Goal: Task Accomplishment & Management: Complete application form

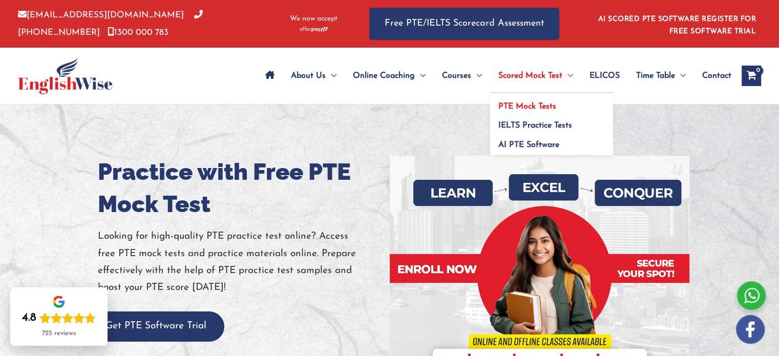
click at [547, 104] on span "PTE Mock Tests" at bounding box center [528, 106] width 58 height 8
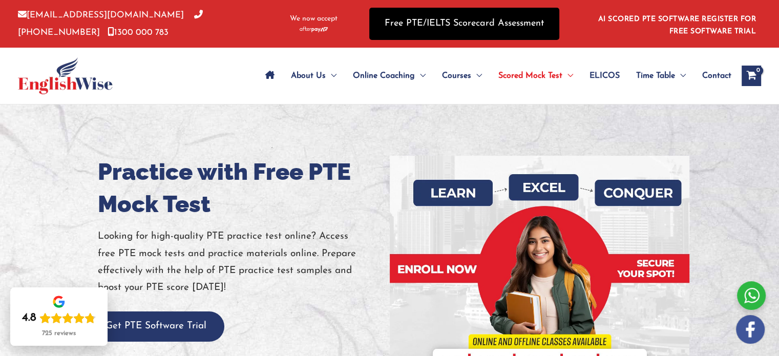
click at [450, 11] on link "Free PTE/IELTS Scorecard Assessment" at bounding box center [464, 24] width 190 height 32
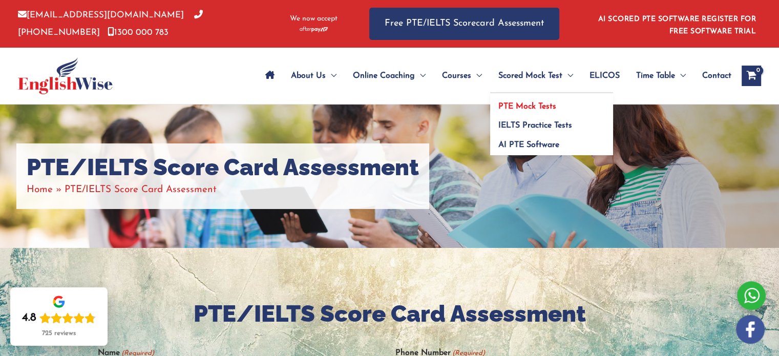
click at [537, 102] on span "PTE Mock Tests" at bounding box center [528, 106] width 58 height 8
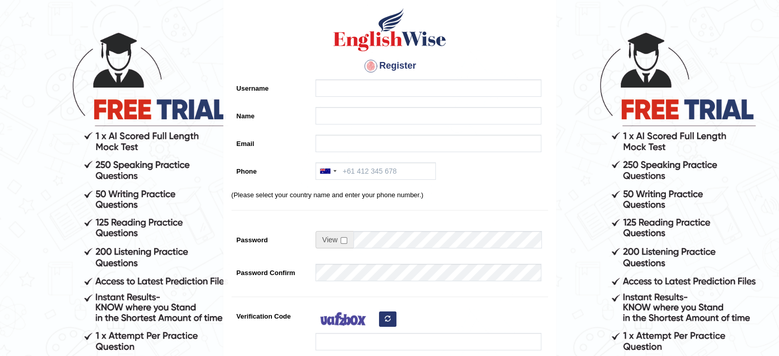
scroll to position [41, 0]
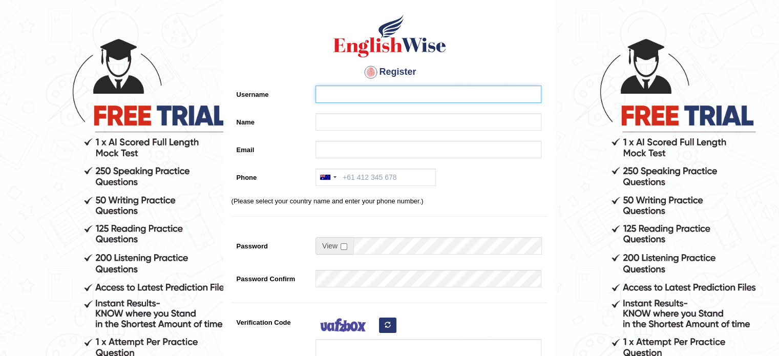
click at [388, 96] on input "Username" at bounding box center [429, 94] width 226 height 17
type input "M"
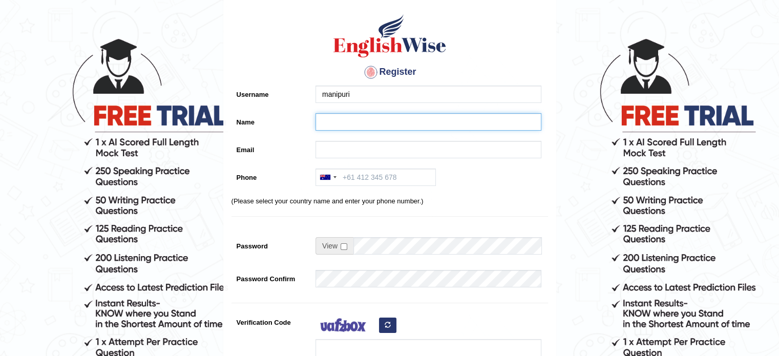
click at [381, 114] on input "Name" at bounding box center [429, 121] width 226 height 17
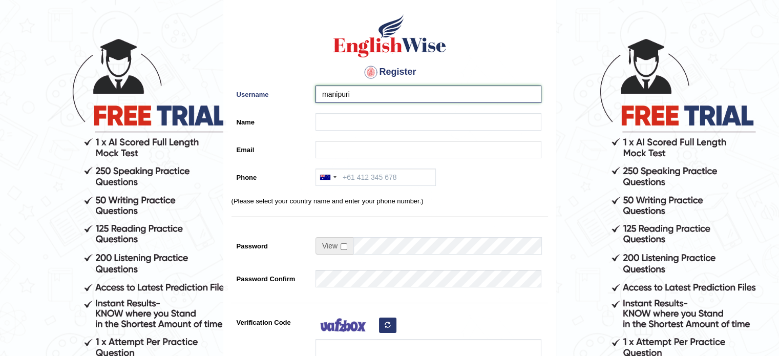
click at [379, 101] on input "manipuri" at bounding box center [429, 94] width 226 height 17
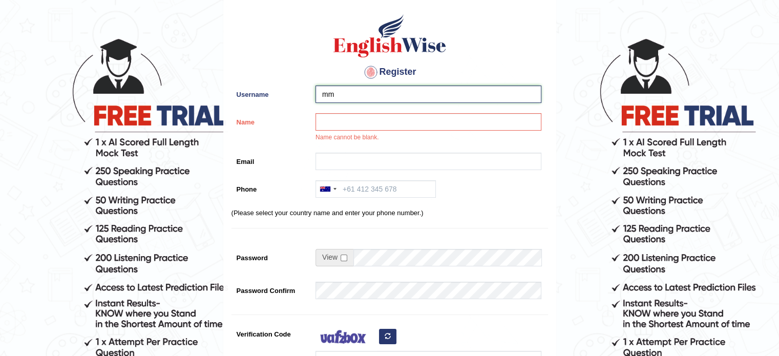
type input "mm"
click at [373, 121] on input "Name" at bounding box center [429, 121] width 226 height 17
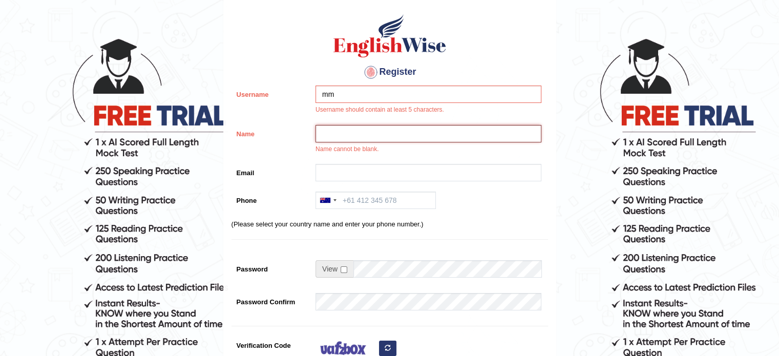
type input "Mani Puri"
type input "purimani011@gmail.com"
type input "+61470372406"
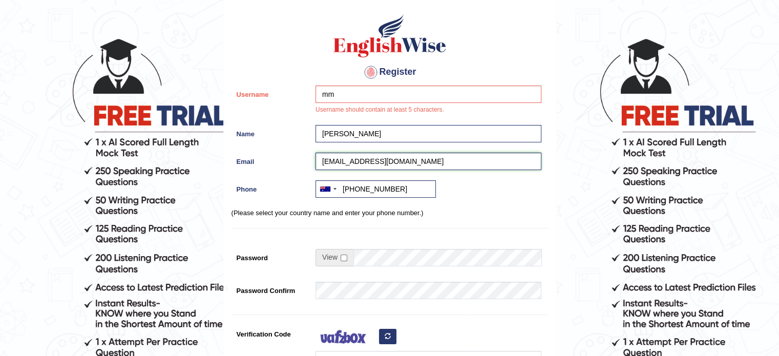
click at [363, 160] on input "purimani011@gmail.com" at bounding box center [429, 161] width 226 height 17
type input "purimani22@gmail.com"
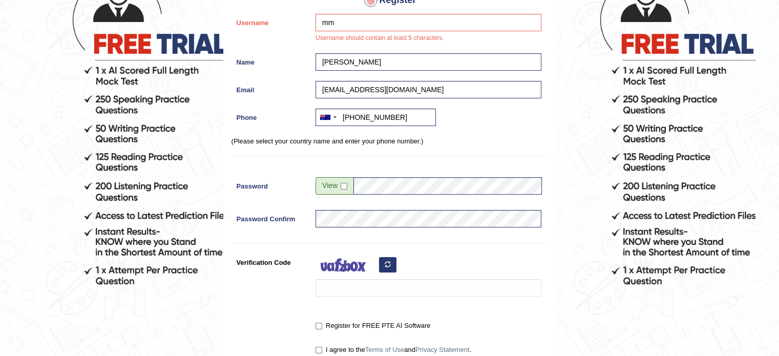
scroll to position [129, 0]
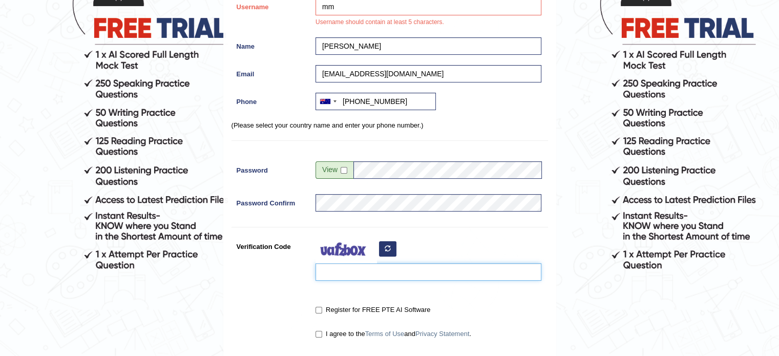
click at [378, 266] on input "Verification Code" at bounding box center [429, 271] width 226 height 17
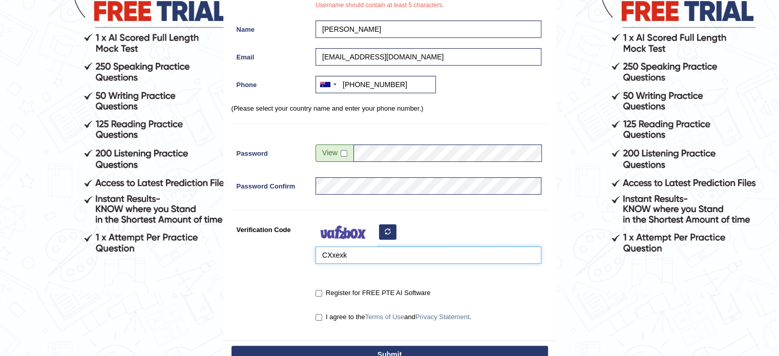
scroll to position [149, 0]
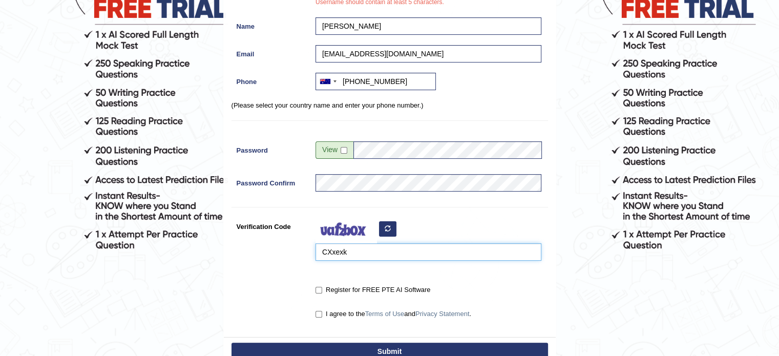
type input "CXxexk"
click at [319, 289] on input "Register for FREE PTE AI Software" at bounding box center [319, 290] width 7 height 7
checkbox input "true"
click at [319, 314] on input "I agree to the Terms of Use and Privacy Statement ." at bounding box center [319, 314] width 7 height 7
checkbox input "true"
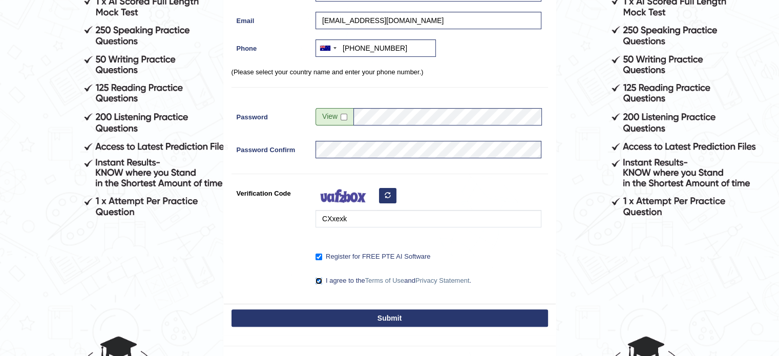
scroll to position [181, 0]
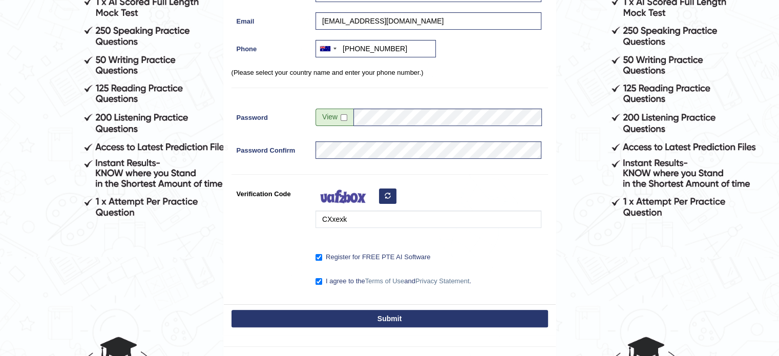
click at [327, 321] on button "Submit" at bounding box center [390, 318] width 317 height 17
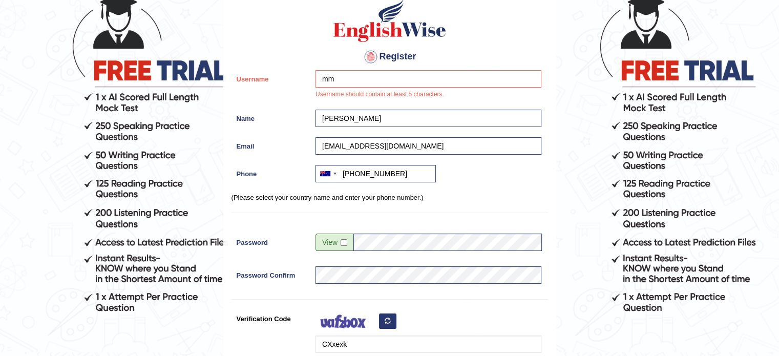
scroll to position [85, 0]
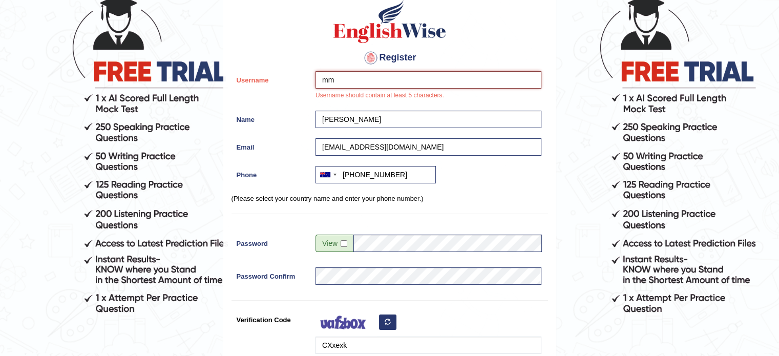
click at [390, 86] on input "mm" at bounding box center [429, 79] width 226 height 17
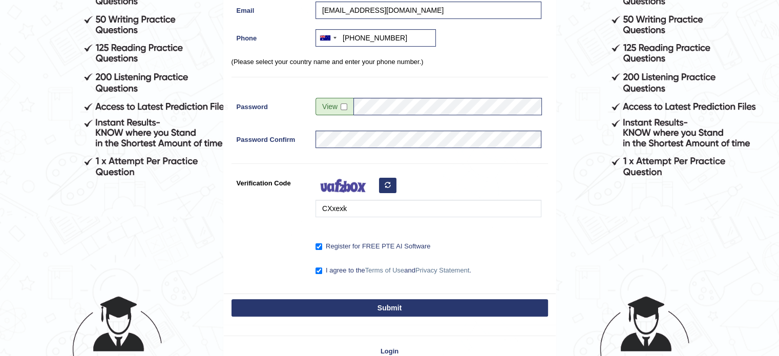
scroll to position [226, 0]
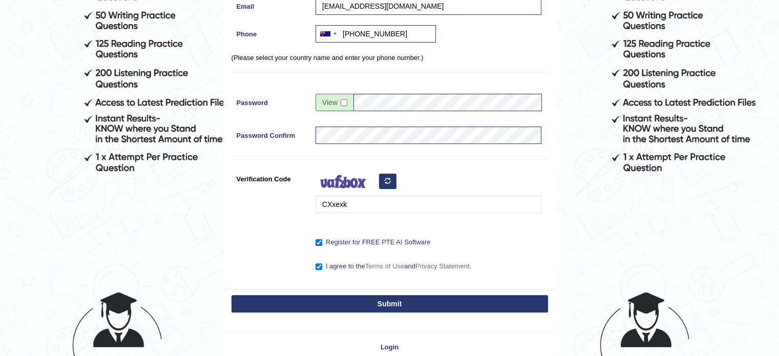
click at [359, 305] on button "Submit" at bounding box center [390, 303] width 317 height 17
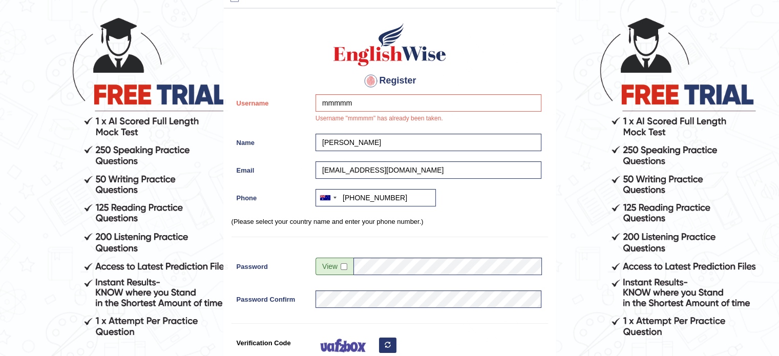
scroll to position [61, 0]
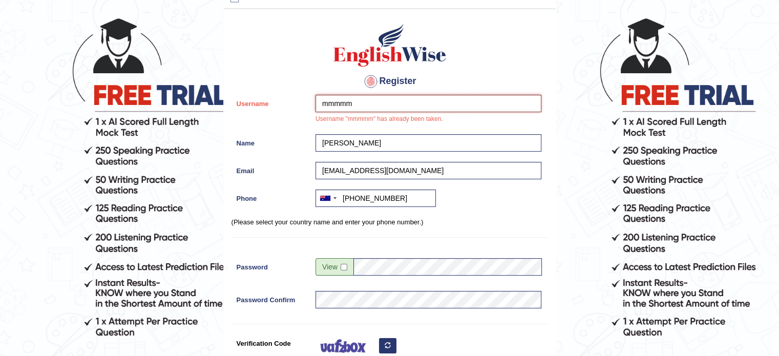
click at [389, 104] on input "mmmmm" at bounding box center [429, 103] width 226 height 17
type input "m"
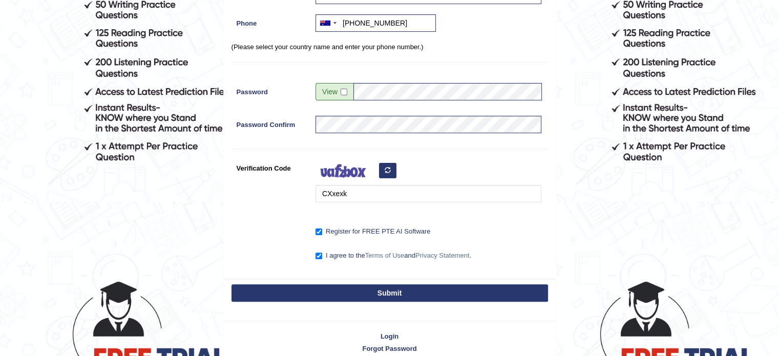
scroll to position [238, 0]
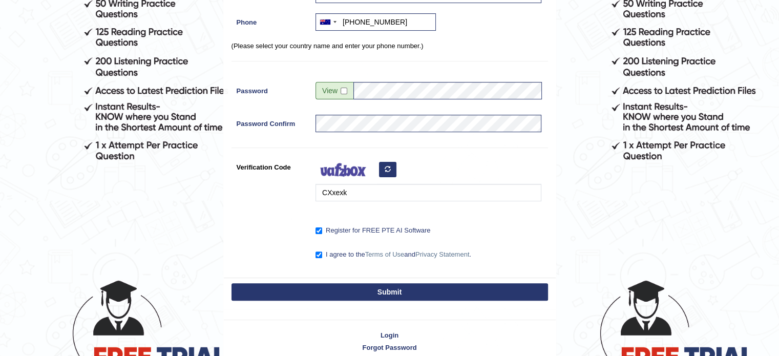
type input "Manip"
click at [357, 286] on button "Submit" at bounding box center [390, 291] width 317 height 17
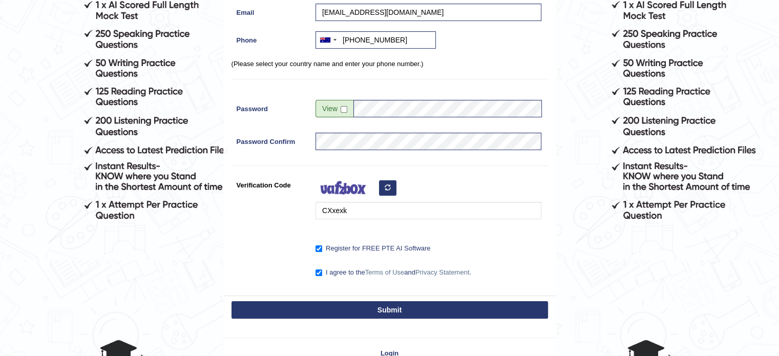
scroll to position [184, 0]
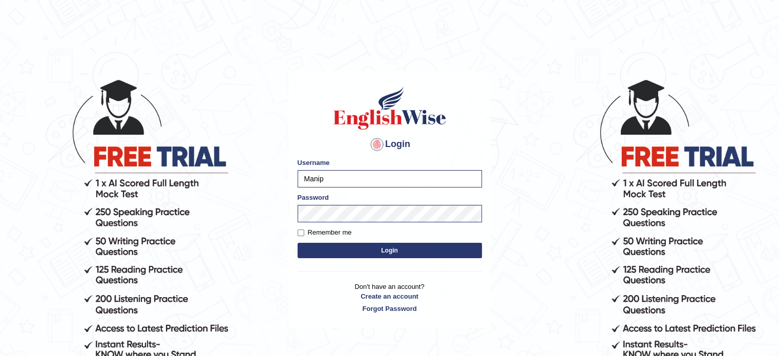
click at [354, 251] on button "Login" at bounding box center [390, 250] width 184 height 15
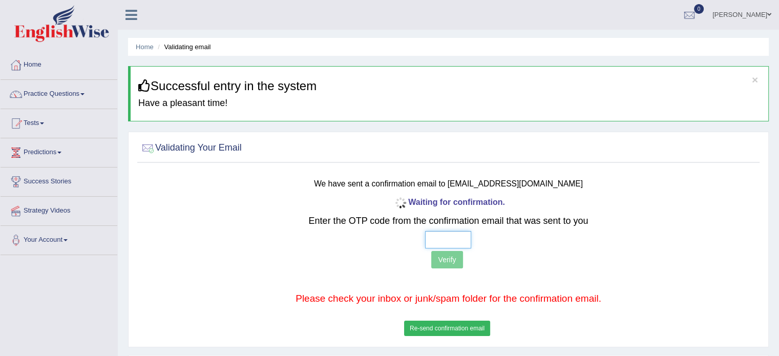
click at [451, 240] on input "text" at bounding box center [448, 239] width 46 height 17
click at [455, 327] on button "Re-send confirmation email" at bounding box center [447, 328] width 86 height 15
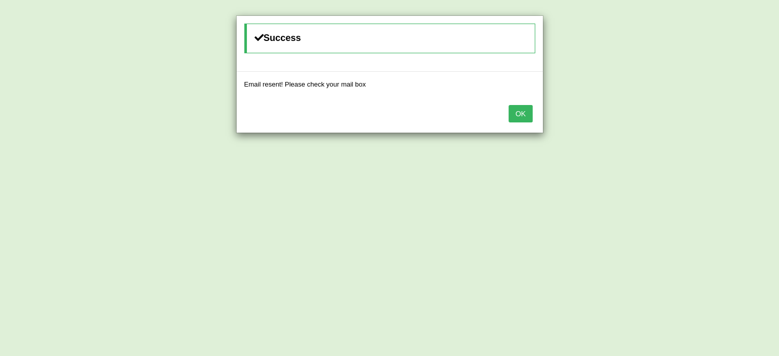
click at [516, 112] on button "OK" at bounding box center [521, 113] width 24 height 17
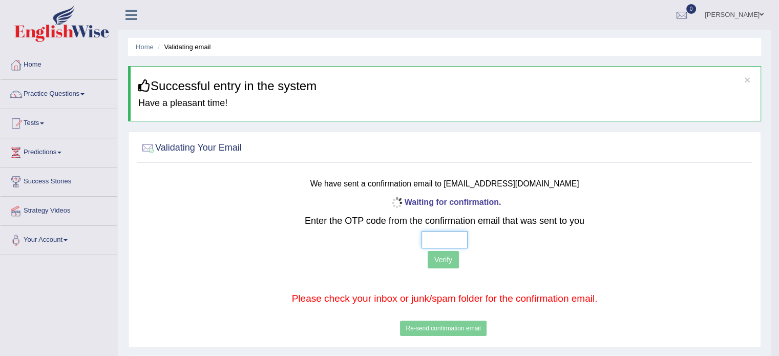
click at [435, 241] on input "text" at bounding box center [445, 239] width 46 height 17
type input "5 1 1 2"
click at [451, 260] on button "Verify" at bounding box center [443, 259] width 31 height 17
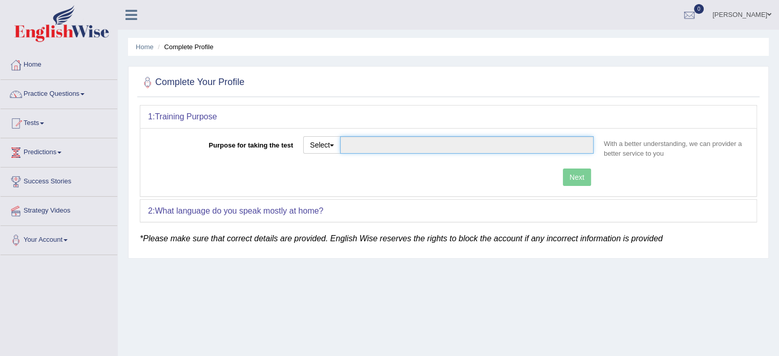
click at [538, 137] on input "Purpose for taking the test" at bounding box center [467, 144] width 254 height 17
click at [333, 146] on button "Select" at bounding box center [321, 144] width 37 height 17
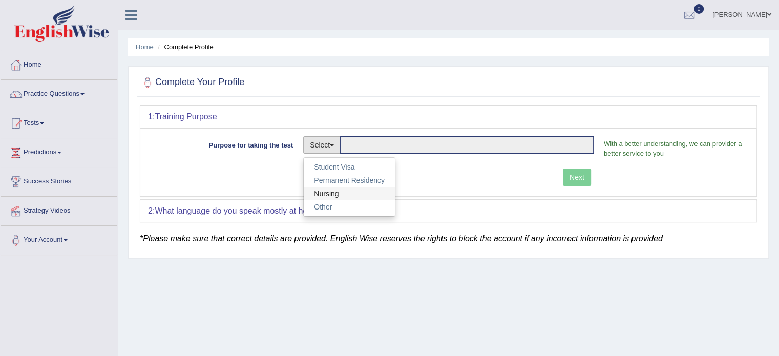
click at [340, 188] on link "Nursing" at bounding box center [349, 193] width 91 height 13
type input "Nursing"
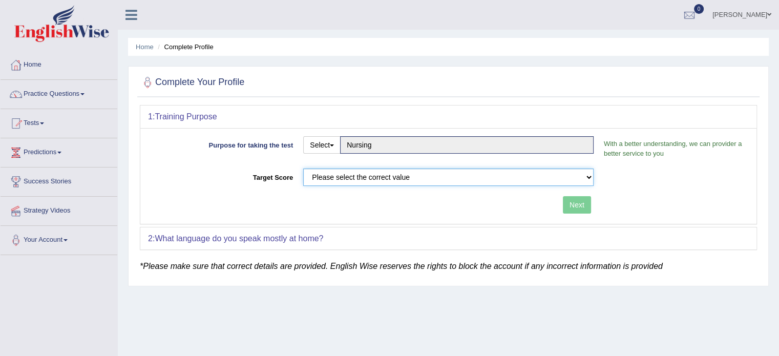
click at [364, 176] on select "Please select the correct value 50 (6 bands) 58 (6.5 bands) 65 (7 bands) 79 (8 …" at bounding box center [448, 177] width 291 height 17
select select "79"
click at [303, 169] on select "Please select the correct value 50 (6 bands) 58 (6.5 bands) 65 (7 bands) 79 (8 …" at bounding box center [448, 177] width 291 height 17
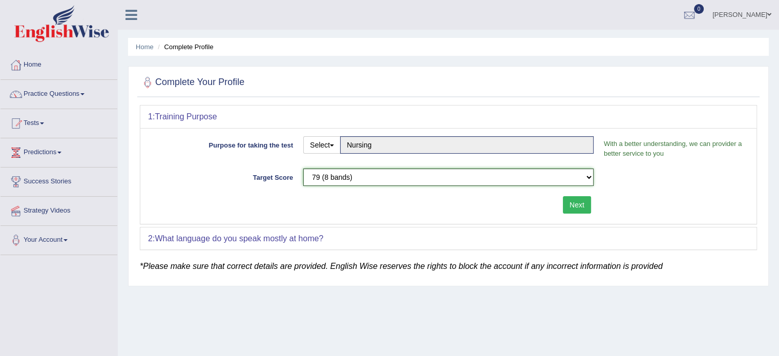
click at [420, 178] on select "Please select the correct value 50 (6 bands) 58 (6.5 bands) 65 (7 bands) 79 (8 …" at bounding box center [448, 177] width 291 height 17
click at [303, 169] on select "Please select the correct value 50 (6 bands) 58 (6.5 bands) 65 (7 bands) 79 (8 …" at bounding box center [448, 177] width 291 height 17
click at [577, 202] on button "Next" at bounding box center [577, 204] width 28 height 17
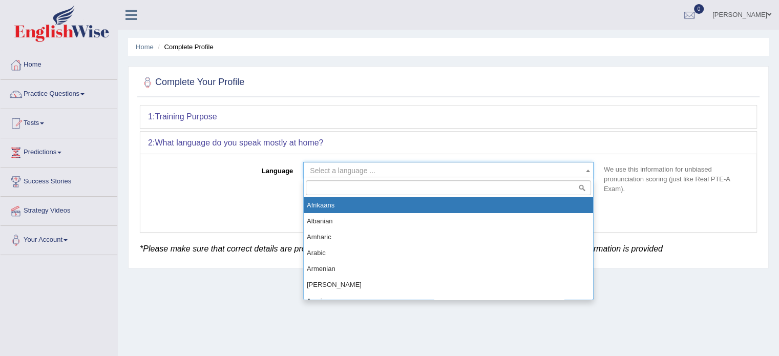
click at [543, 170] on span "Select a language ..." at bounding box center [445, 171] width 271 height 10
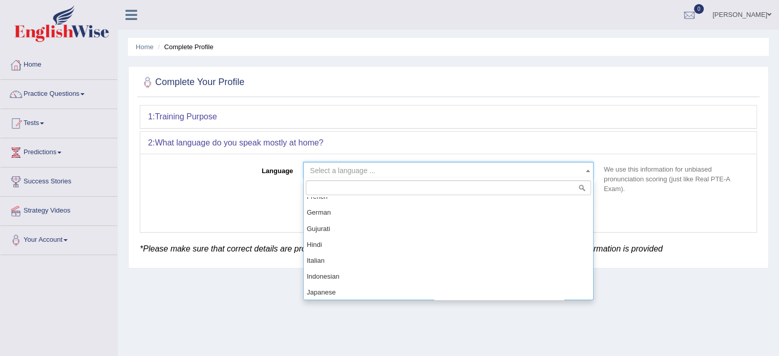
scroll to position [379, 0]
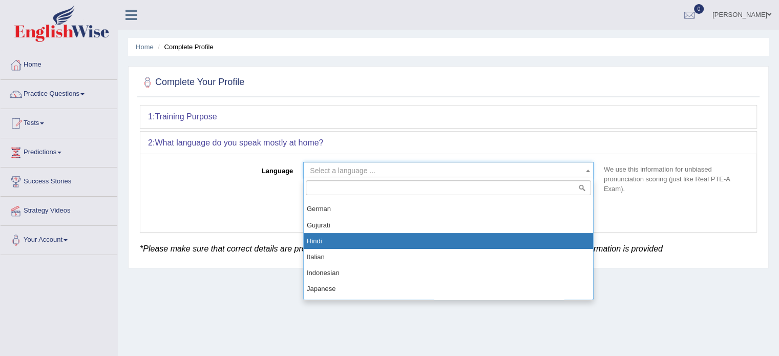
select select "Hindi"
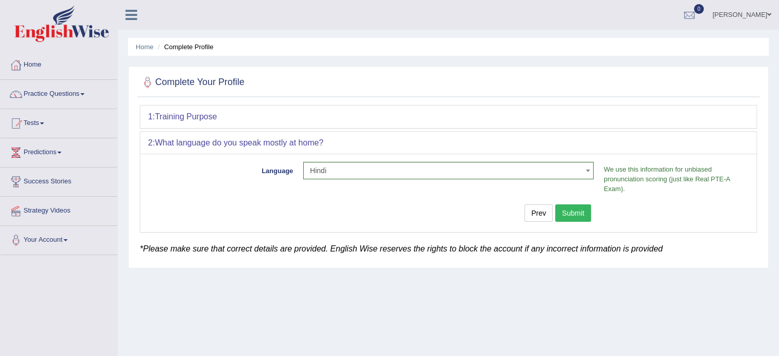
click at [574, 217] on button "Submit" at bounding box center [573, 212] width 36 height 17
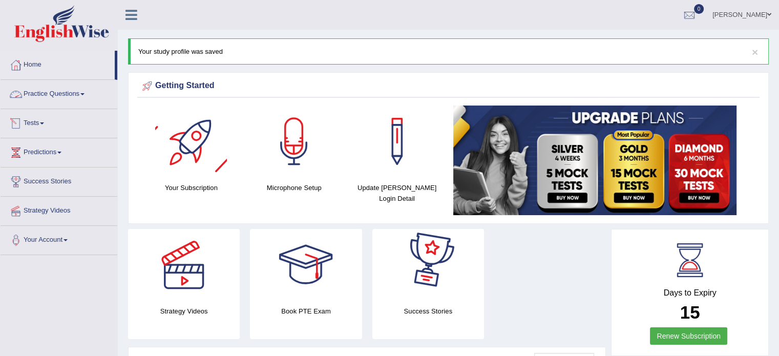
click at [37, 121] on link "Tests" at bounding box center [59, 122] width 117 height 26
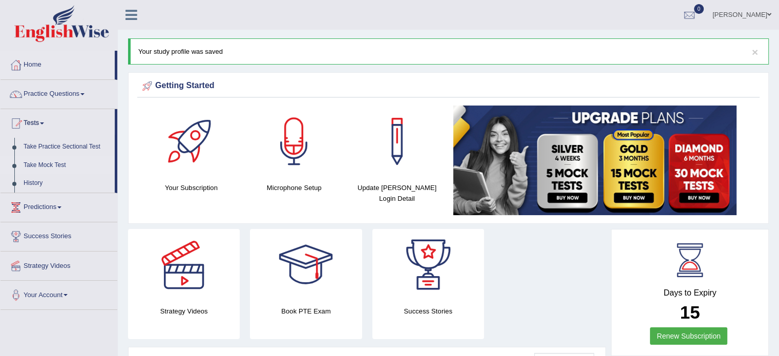
click at [47, 160] on link "Take Mock Test" at bounding box center [67, 165] width 96 height 18
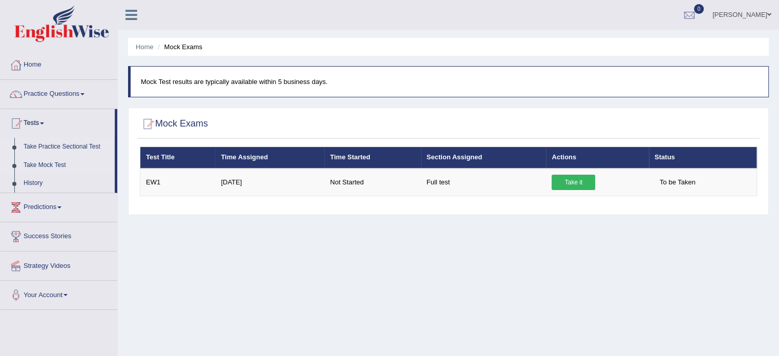
click at [77, 146] on link "Take Practice Sectional Test" at bounding box center [67, 147] width 96 height 18
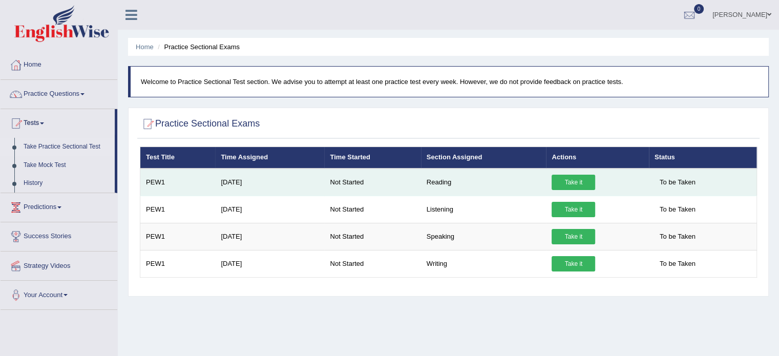
click at [566, 181] on link "Take it" at bounding box center [574, 182] width 44 height 15
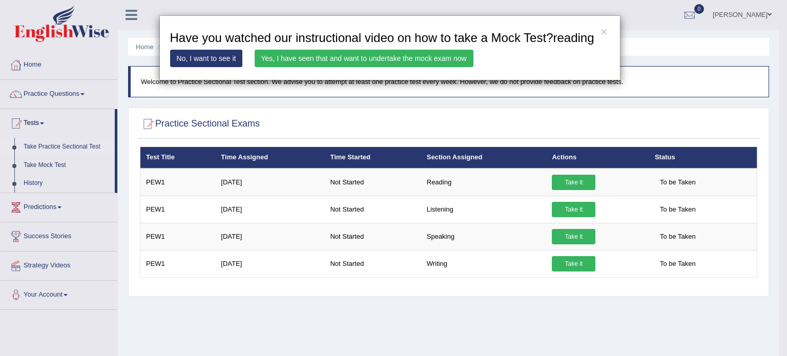
click at [431, 58] on link "Yes, I have seen that and want to undertake the mock exam now" at bounding box center [364, 58] width 219 height 17
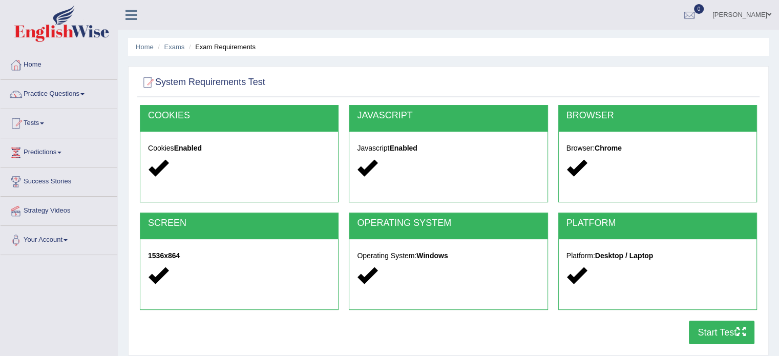
click at [729, 331] on button "Start Test" at bounding box center [722, 333] width 66 height 24
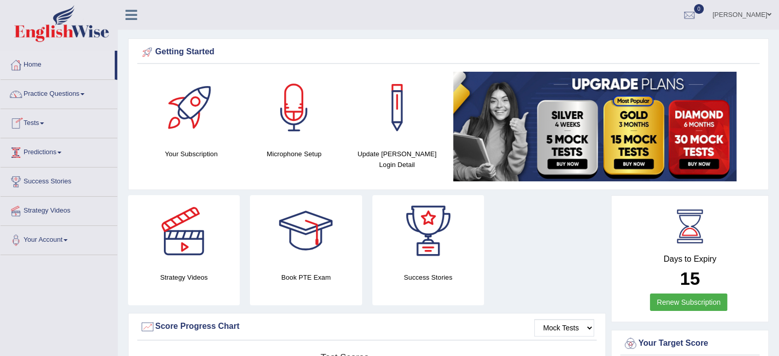
click at [59, 129] on link "Tests" at bounding box center [59, 122] width 117 height 26
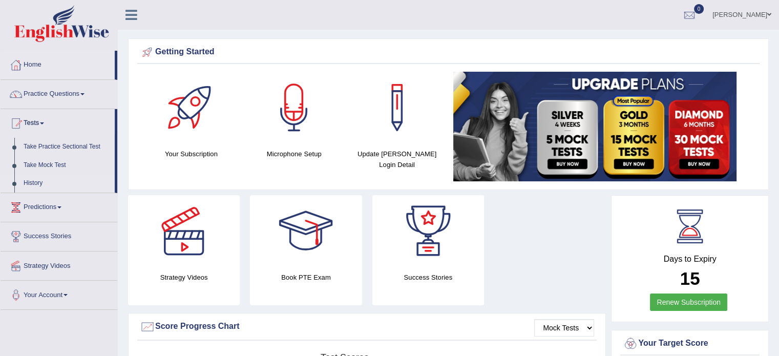
click at [35, 184] on link "History" at bounding box center [67, 183] width 96 height 18
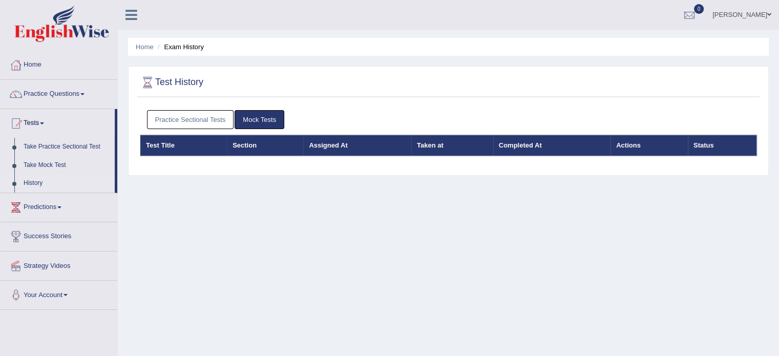
click at [209, 120] on link "Practice Sectional Tests" at bounding box center [190, 119] width 87 height 19
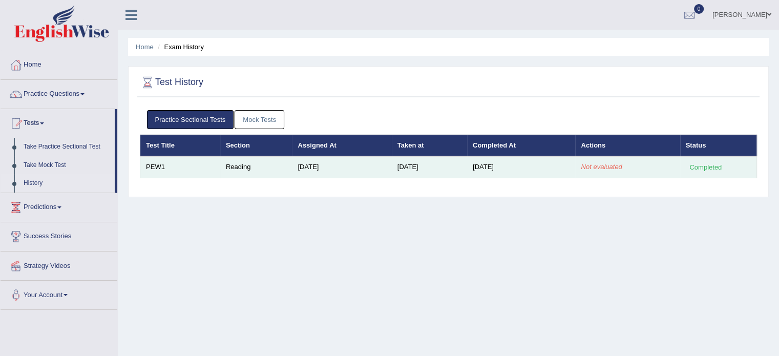
click at [619, 164] on em "Not evaluated" at bounding box center [601, 167] width 41 height 8
click at [715, 168] on div "Completed" at bounding box center [706, 167] width 40 height 11
click at [190, 174] on td "PEW1" at bounding box center [180, 167] width 80 height 22
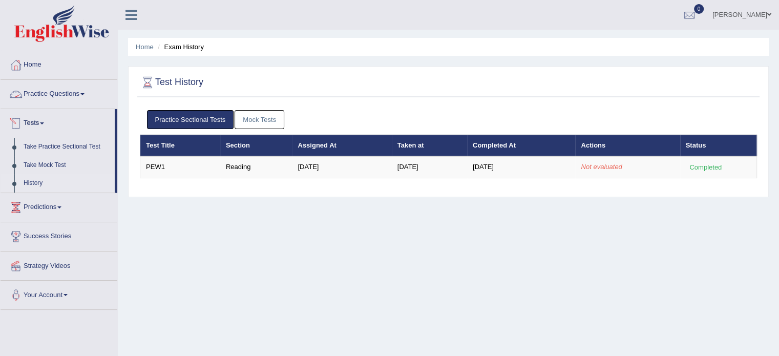
click at [78, 92] on link "Practice Questions" at bounding box center [59, 93] width 117 height 26
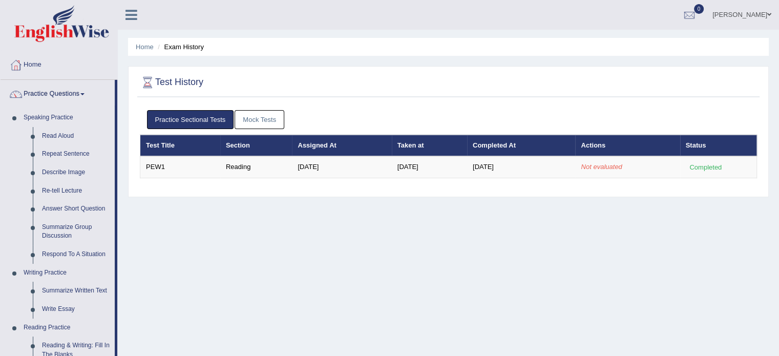
click at [78, 92] on link "Practice Questions" at bounding box center [58, 93] width 114 height 26
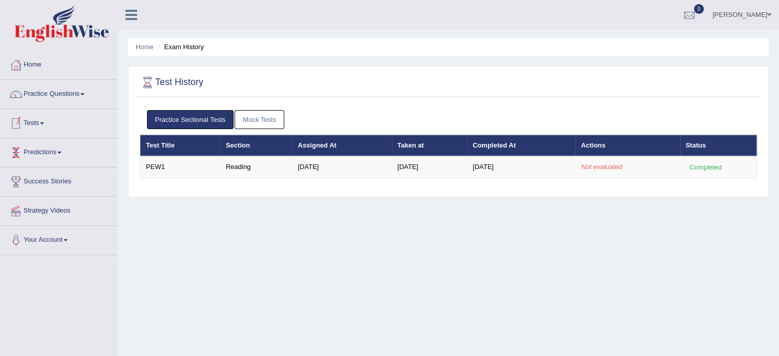
click at [54, 158] on link "Predictions" at bounding box center [59, 151] width 117 height 26
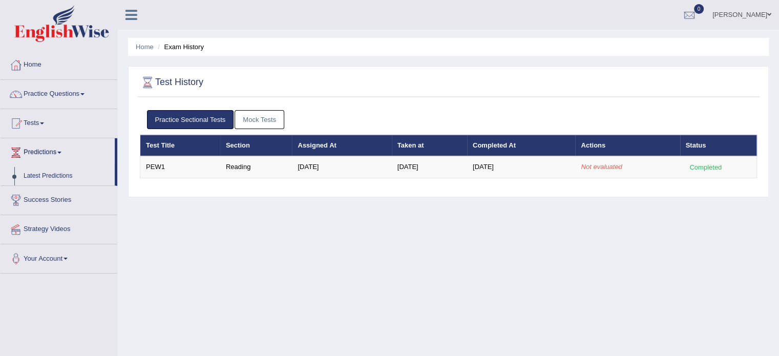
click at [54, 158] on link "Predictions" at bounding box center [58, 151] width 114 height 26
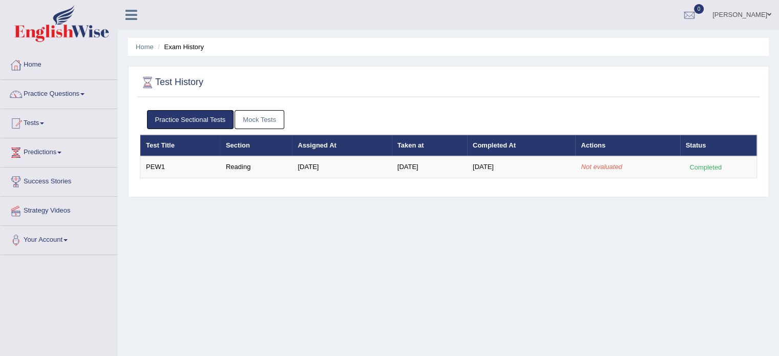
click at [54, 158] on link "Predictions" at bounding box center [59, 151] width 117 height 26
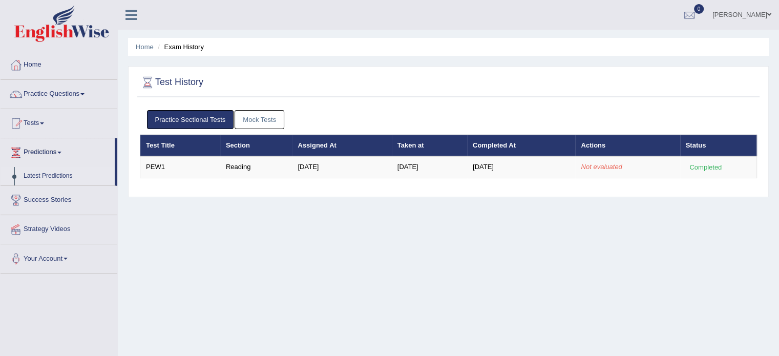
click at [45, 174] on link "Latest Predictions" at bounding box center [67, 176] width 96 height 18
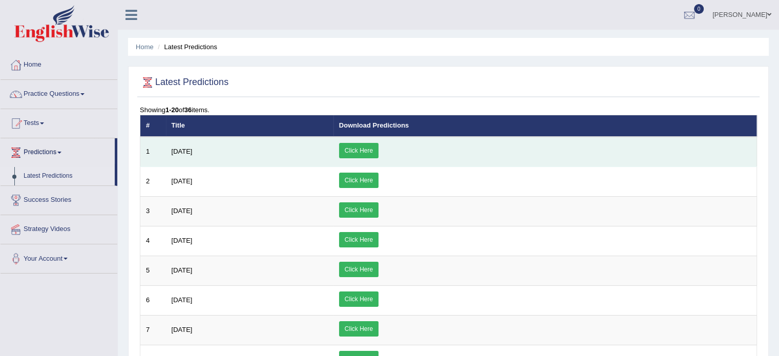
click at [379, 145] on link "Click Here" at bounding box center [358, 150] width 39 height 15
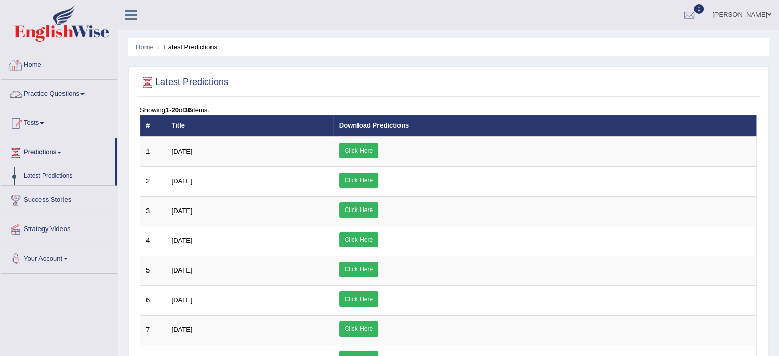
click at [68, 92] on link "Practice Questions" at bounding box center [59, 93] width 117 height 26
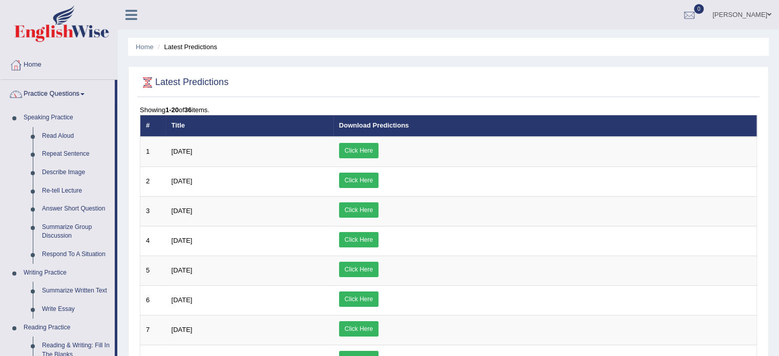
click at [68, 92] on link "Practice Questions" at bounding box center [58, 93] width 114 height 26
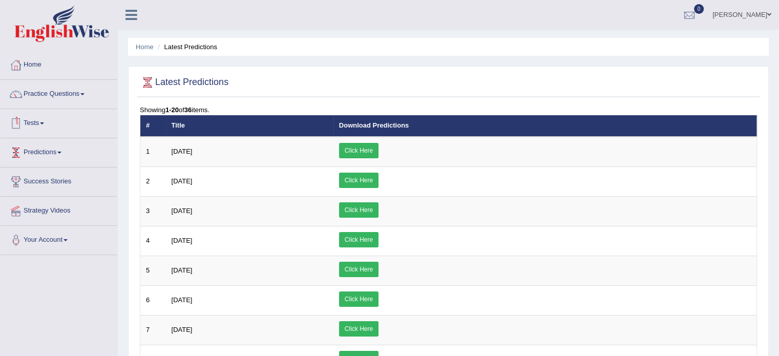
click at [45, 130] on link "Tests" at bounding box center [59, 122] width 117 height 26
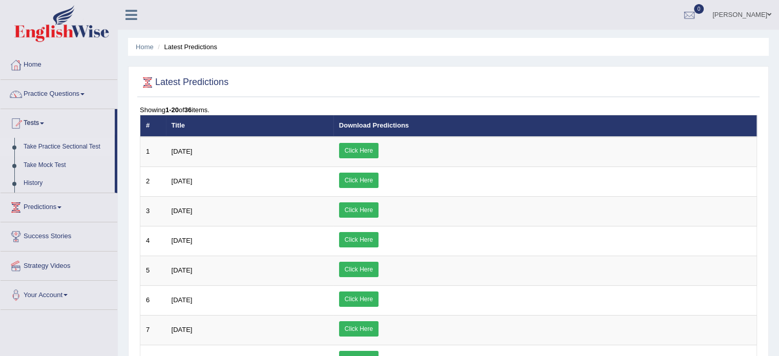
click at [66, 143] on link "Take Practice Sectional Test" at bounding box center [67, 147] width 96 height 18
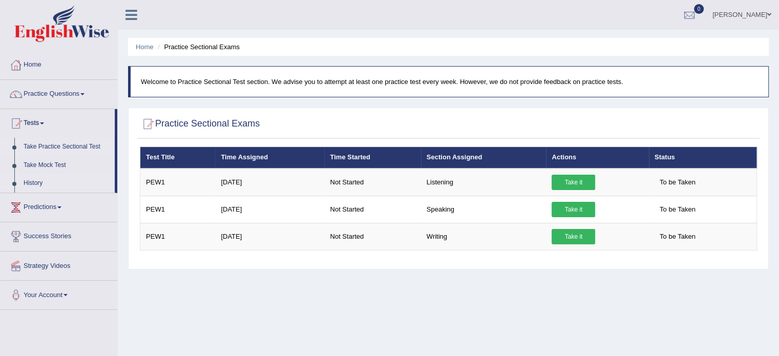
click at [34, 186] on link "History" at bounding box center [67, 183] width 96 height 18
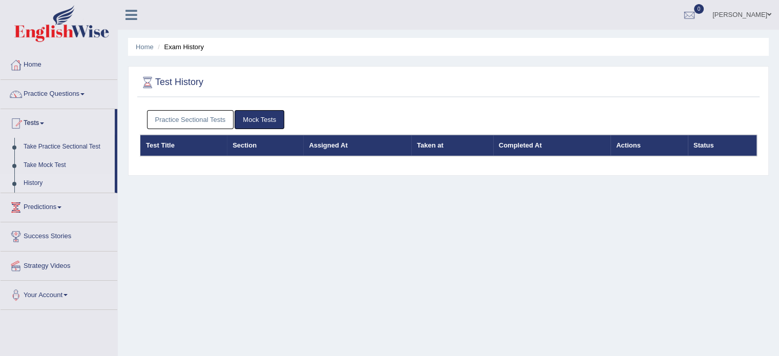
click at [272, 116] on link "Mock Tests" at bounding box center [260, 119] width 50 height 19
click at [222, 116] on link "Practice Sectional Tests" at bounding box center [190, 119] width 87 height 19
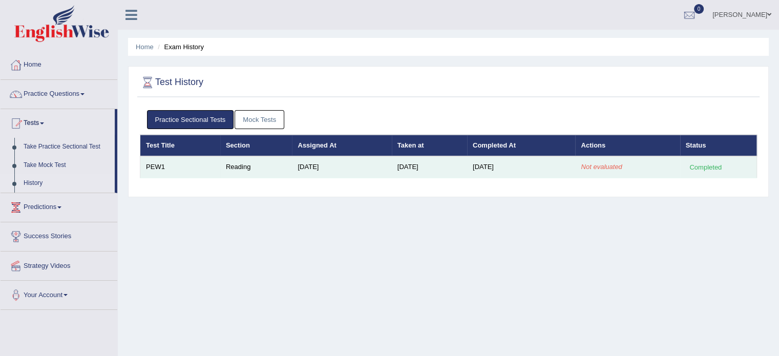
click at [602, 167] on em "Not evaluated" at bounding box center [601, 167] width 41 height 8
click at [687, 172] on div "Completed" at bounding box center [706, 167] width 40 height 11
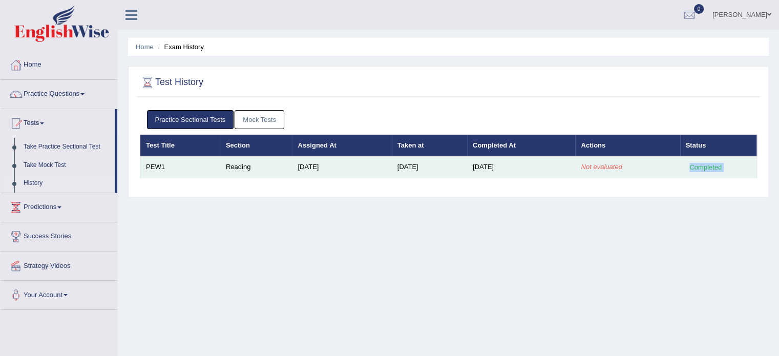
click at [687, 172] on div "Completed" at bounding box center [706, 167] width 40 height 11
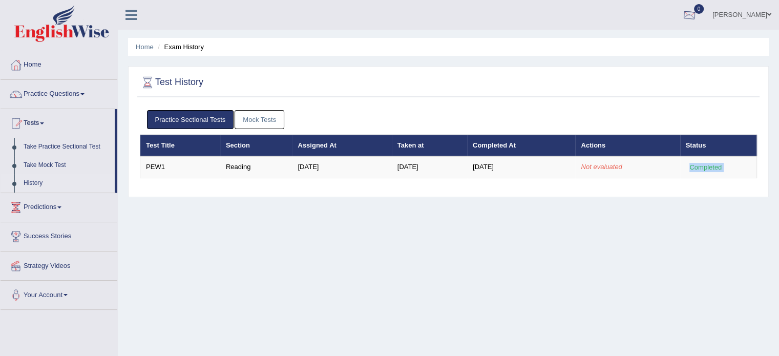
click at [697, 13] on div at bounding box center [689, 15] width 15 height 15
click at [91, 65] on link "Home" at bounding box center [59, 64] width 117 height 26
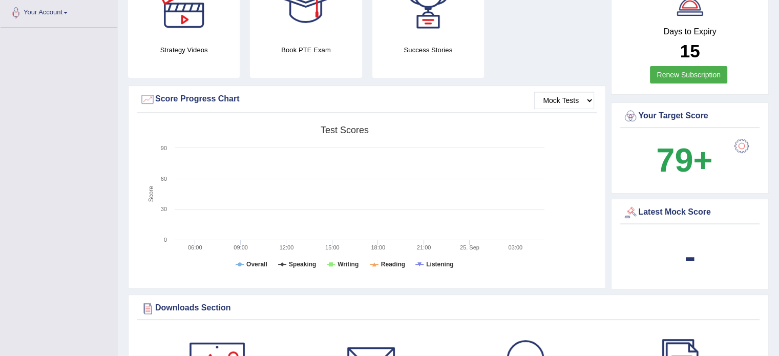
scroll to position [222, 0]
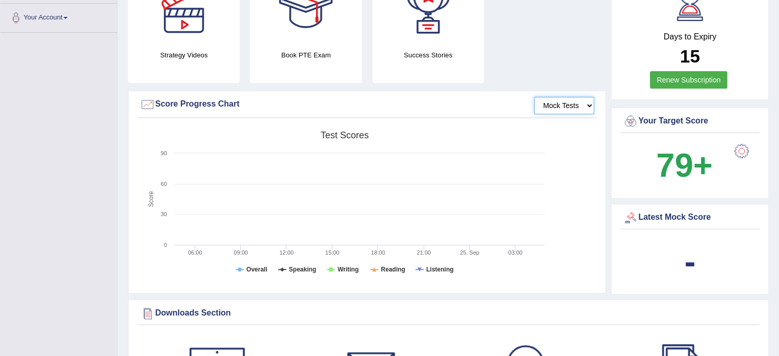
click at [567, 105] on select "Mock Tests" at bounding box center [564, 105] width 60 height 17
click at [535, 97] on select "Mock Tests" at bounding box center [564, 105] width 60 height 17
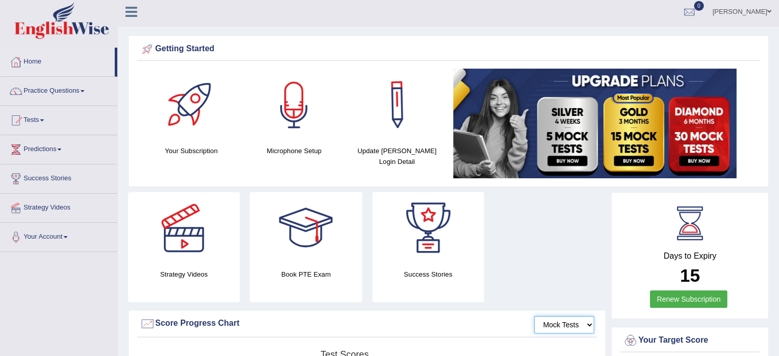
scroll to position [2, 0]
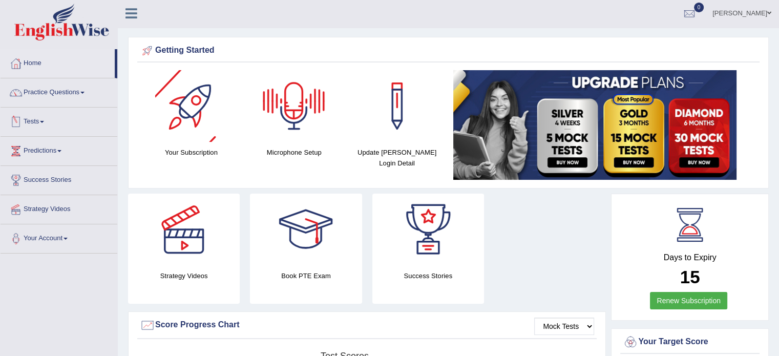
click at [37, 127] on link "Tests" at bounding box center [59, 121] width 117 height 26
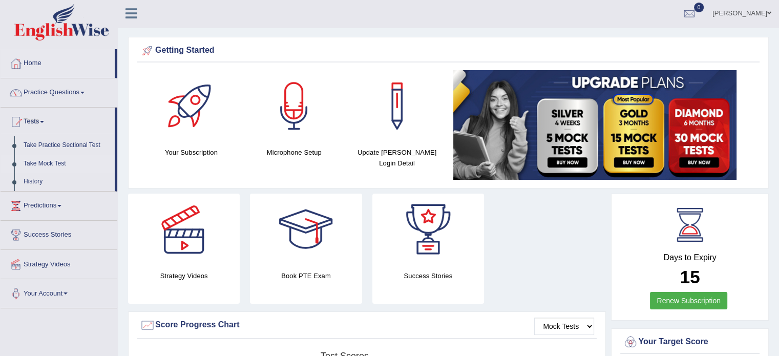
click at [51, 162] on link "Take Mock Test" at bounding box center [67, 164] width 96 height 18
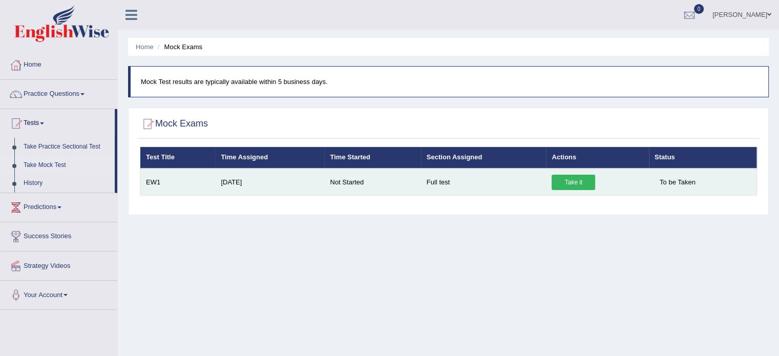
click at [580, 180] on link "Take it" at bounding box center [574, 182] width 44 height 15
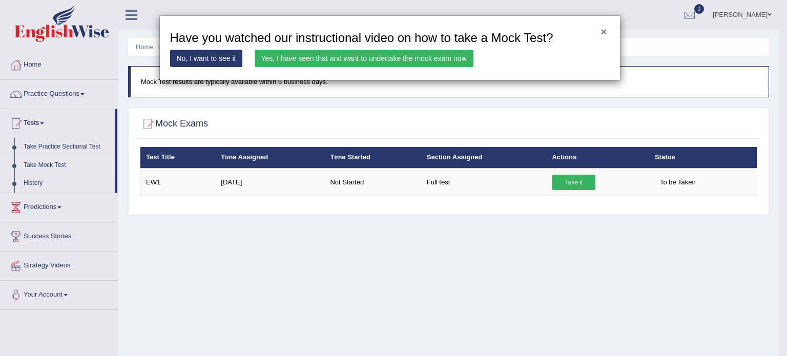
click at [604, 26] on button "×" at bounding box center [604, 31] width 6 height 11
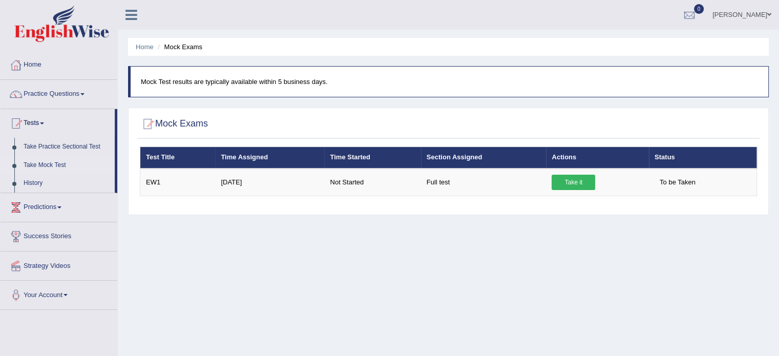
click at [767, 8] on link "Mani Puri" at bounding box center [742, 13] width 74 height 27
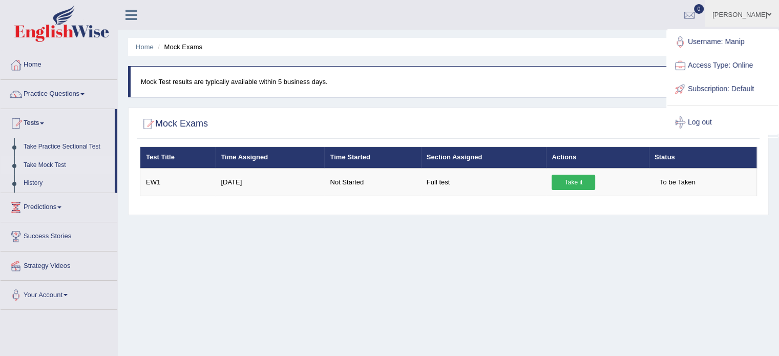
click at [723, 45] on link "Username: Manip" at bounding box center [723, 42] width 111 height 24
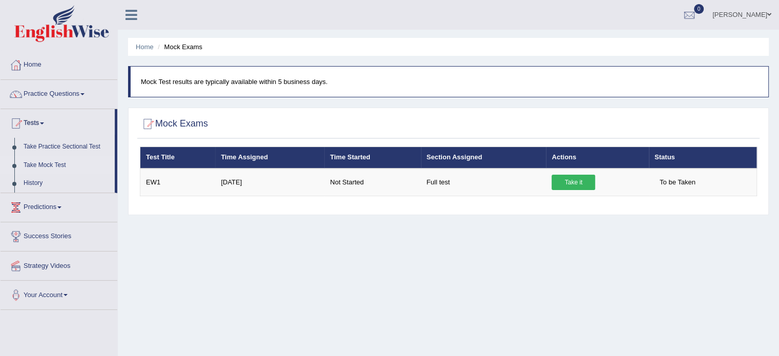
click at [764, 17] on link "Mani Puri" at bounding box center [742, 13] width 74 height 27
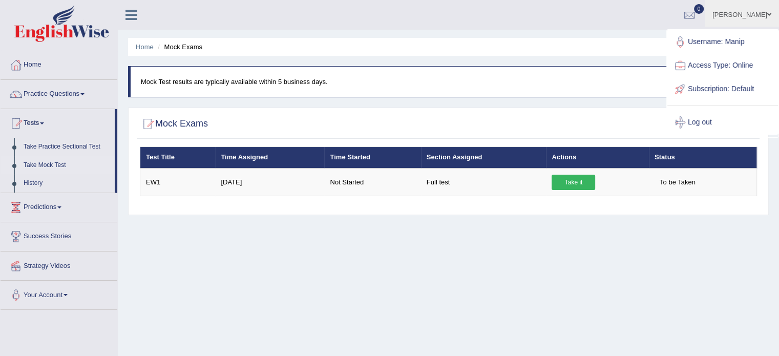
click at [726, 65] on link "Access Type: Online" at bounding box center [723, 66] width 111 height 24
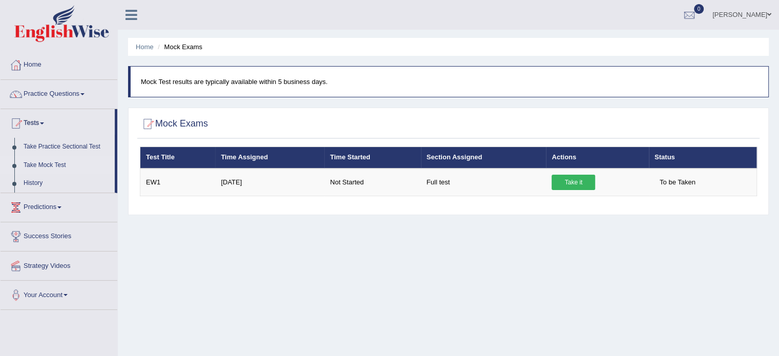
click at [132, 17] on icon at bounding box center [132, 14] width 12 height 13
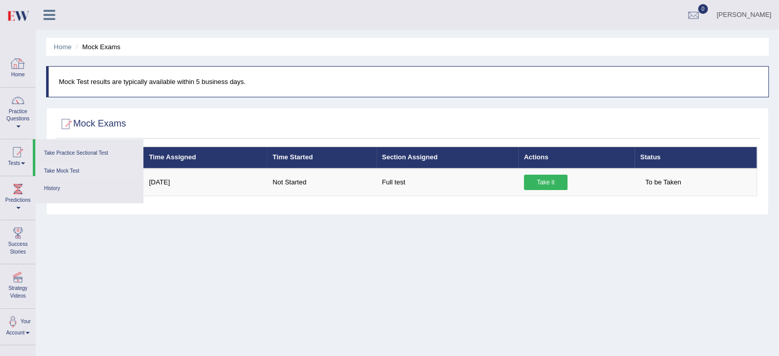
click at [18, 59] on div at bounding box center [17, 63] width 15 height 15
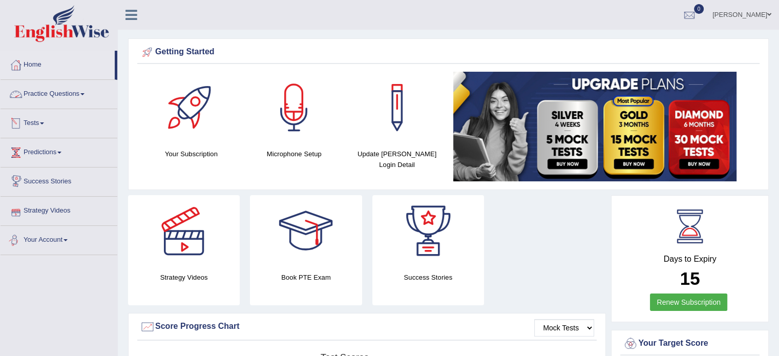
click at [37, 232] on link "Your Account" at bounding box center [59, 239] width 117 height 26
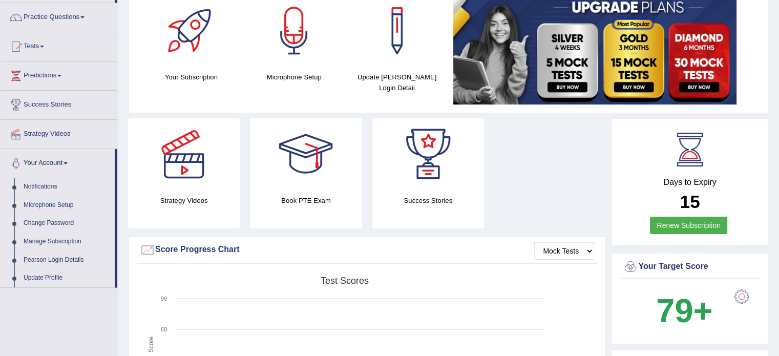
scroll to position [81, 0]
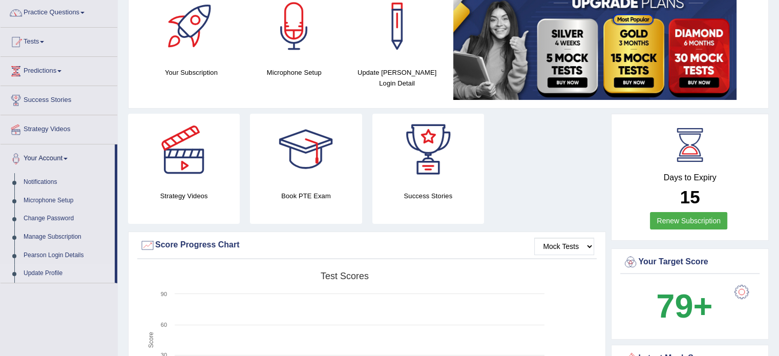
click at [54, 275] on link "Update Profile" at bounding box center [67, 273] width 96 height 18
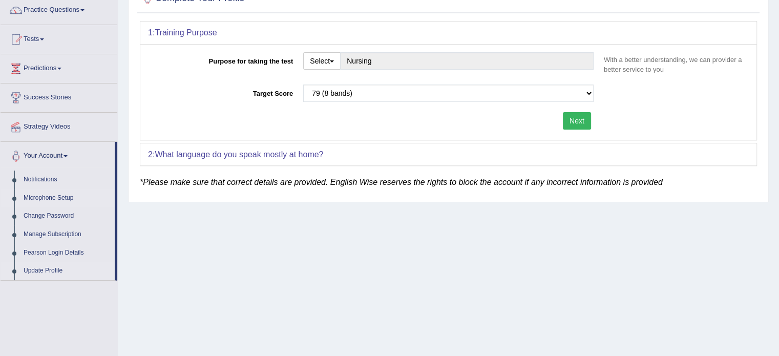
scroll to position [85, 0]
click at [64, 229] on link "Manage Subscription" at bounding box center [67, 233] width 96 height 18
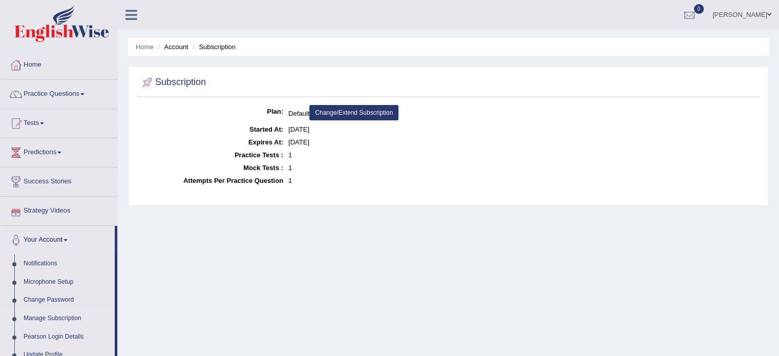
click at [365, 115] on link "Change/Extend Subscription" at bounding box center [354, 112] width 89 height 15
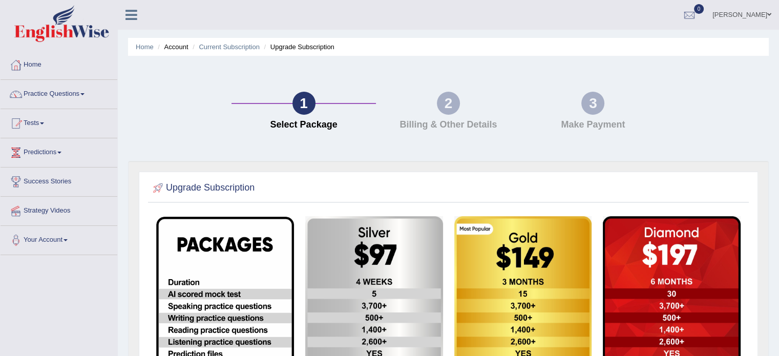
click at [431, 118] on div "2 Billing & Other Details" at bounding box center [448, 114] width 145 height 44
click at [446, 112] on div "2" at bounding box center [448, 103] width 23 height 23
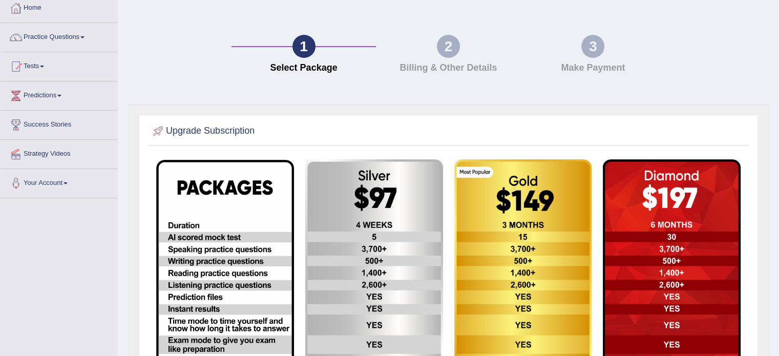
scroll to position [52, 0]
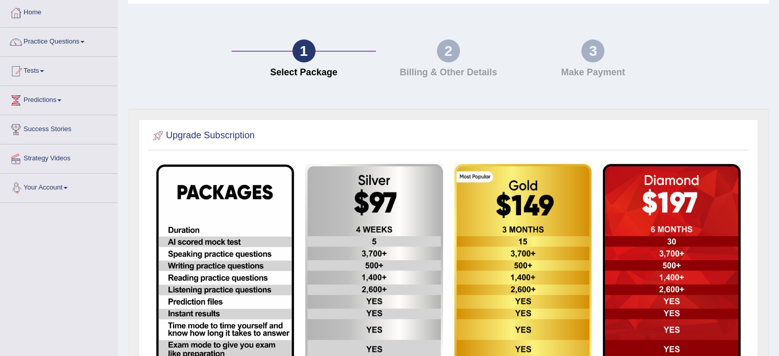
click at [50, 194] on link "Your Account" at bounding box center [59, 187] width 117 height 26
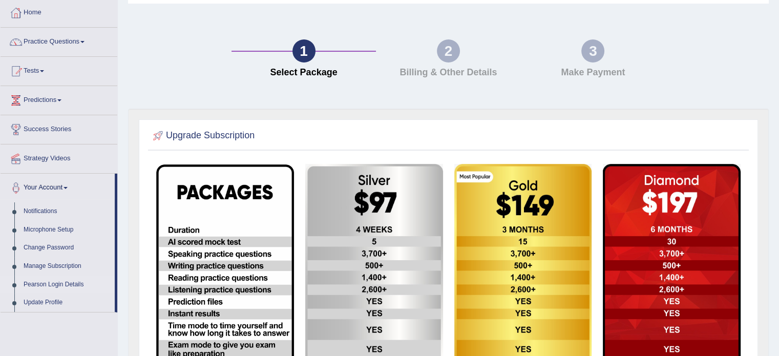
click at [75, 283] on link "Pearson Login Details" at bounding box center [67, 285] width 96 height 18
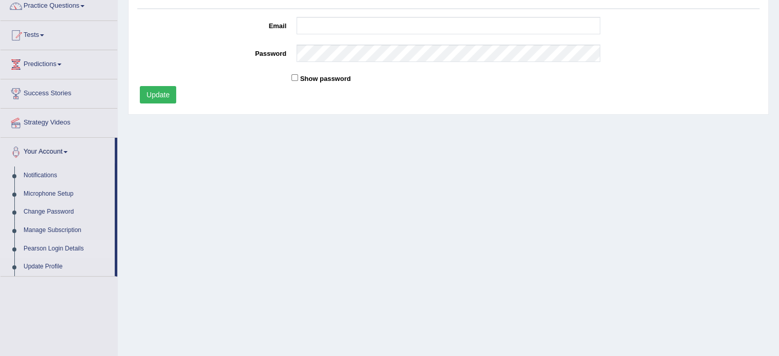
scroll to position [91, 0]
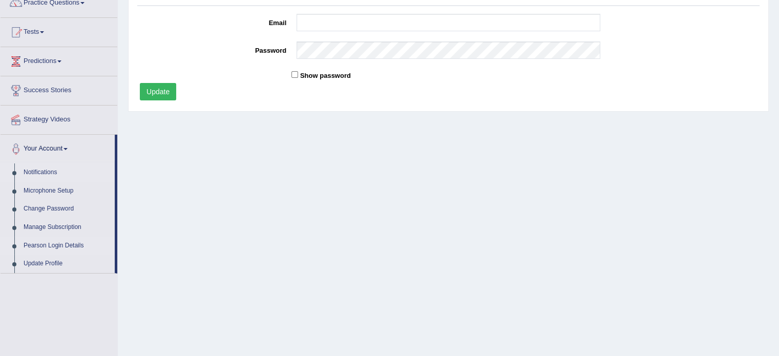
click at [51, 171] on link "Notifications" at bounding box center [67, 172] width 96 height 18
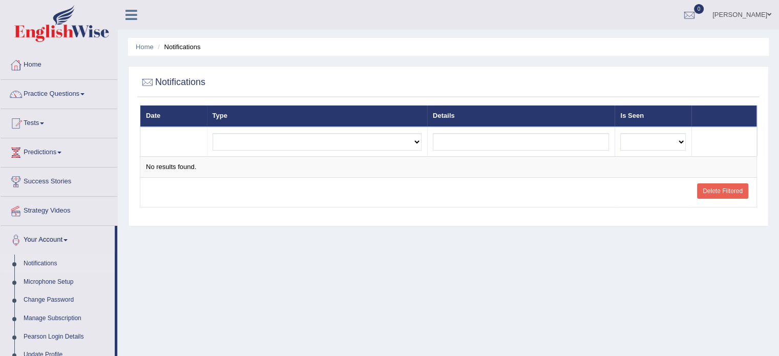
click at [753, 12] on link "[PERSON_NAME]" at bounding box center [742, 13] width 74 height 27
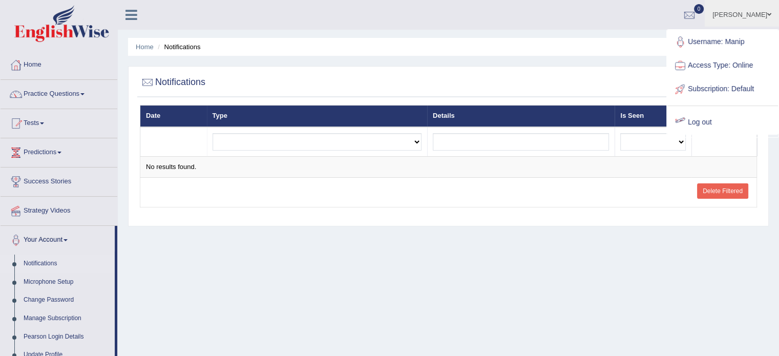
click at [708, 125] on link "Log out" at bounding box center [723, 123] width 111 height 24
